Goal: Task Accomplishment & Management: Use online tool/utility

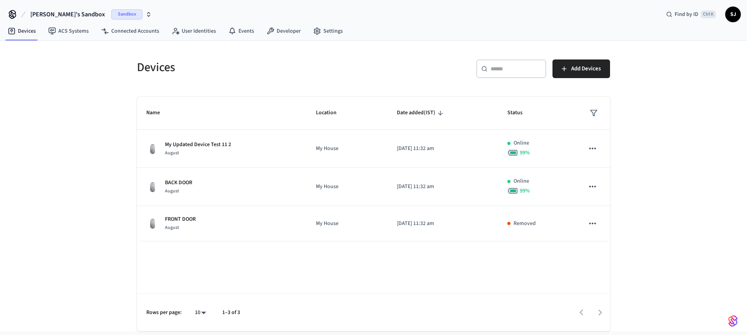
click at [58, 20] on button "[PERSON_NAME]'s Sandbox Sandbox" at bounding box center [91, 14] width 126 height 16
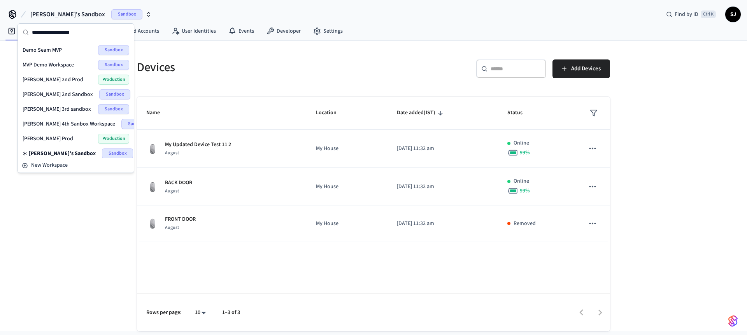
click at [44, 49] on span "Demo Seam MVP" at bounding box center [42, 50] width 39 height 8
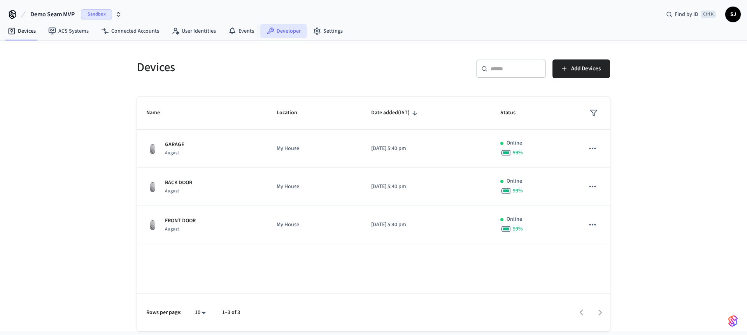
click at [286, 33] on link "Developer" at bounding box center [283, 31] width 47 height 14
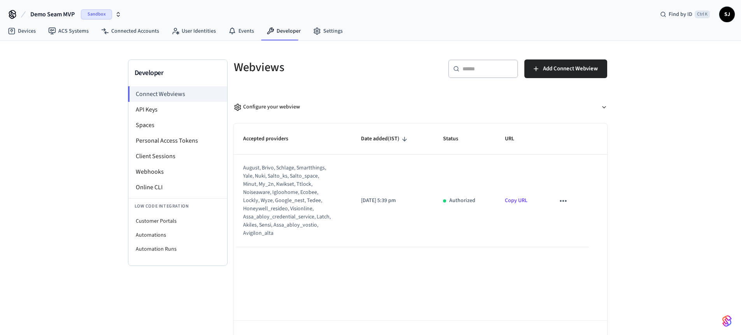
click at [368, 126] on th "Date added (IST)" at bounding box center [393, 139] width 82 height 31
click at [165, 223] on li "Customer Portals" at bounding box center [177, 221] width 99 height 14
select select "**********"
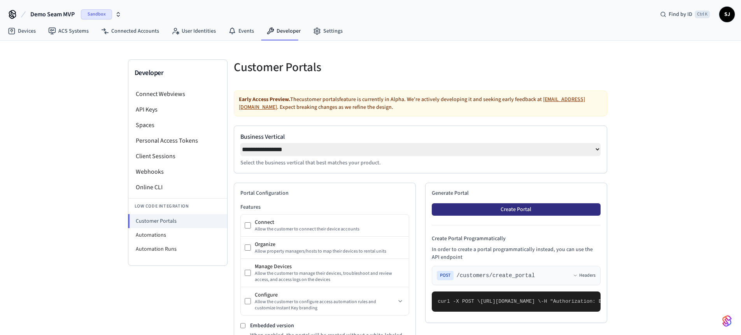
click at [500, 209] on button "Create Portal" at bounding box center [516, 210] width 169 height 12
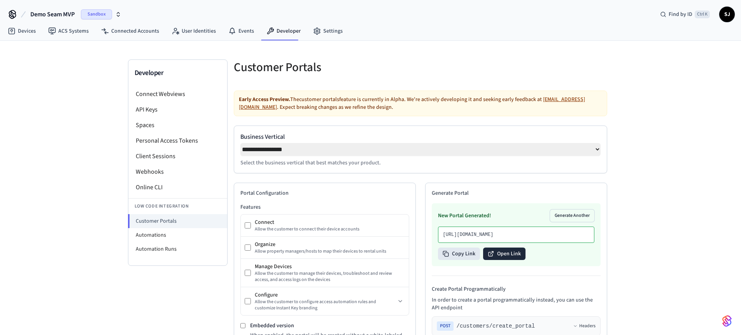
click at [492, 257] on icon at bounding box center [491, 254] width 6 height 6
click at [502, 260] on button "Open Link" at bounding box center [504, 254] width 42 height 12
